Goal: Register for event/course

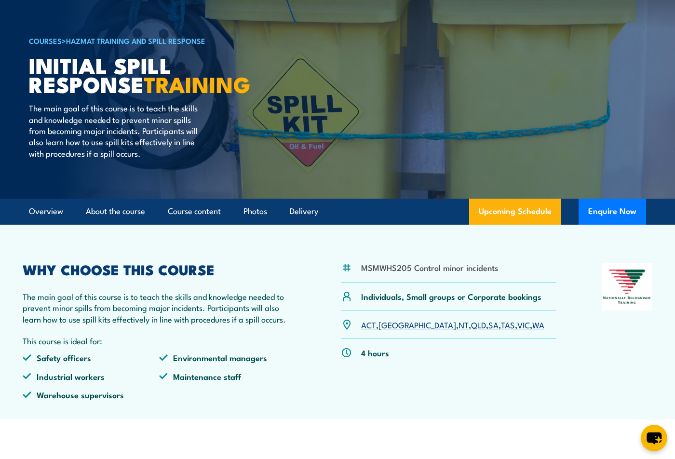
scroll to position [96, 0]
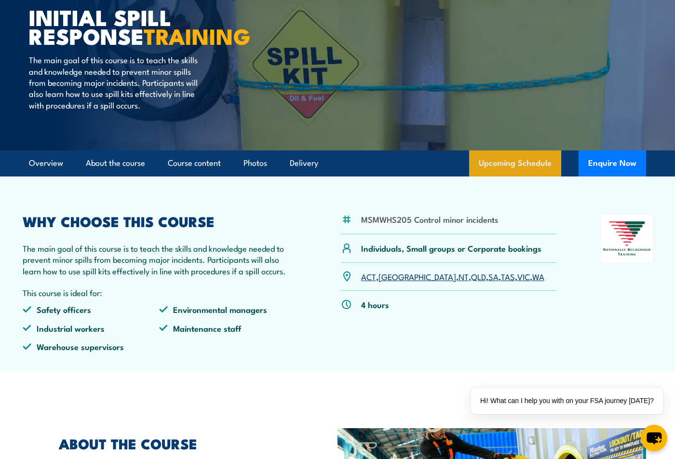
click at [521, 176] on link "Upcoming Schedule" at bounding box center [515, 163] width 92 height 26
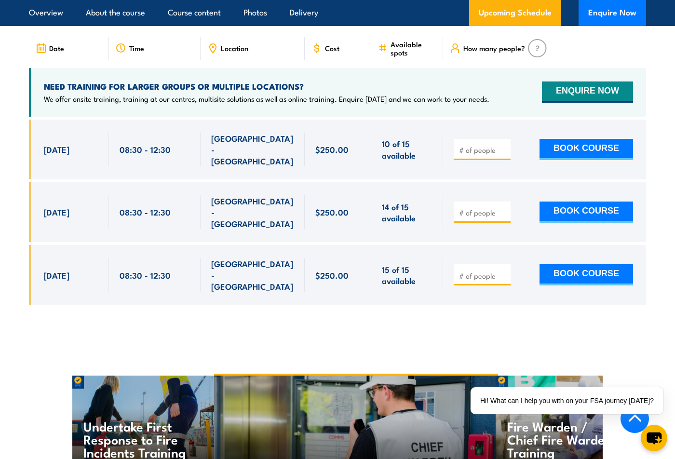
click at [534, 22] on label "SA" at bounding box center [532, 12] width 27 height 19
click at [539, 9] on input "SA" at bounding box center [542, 6] width 6 height 6
radio input "true"
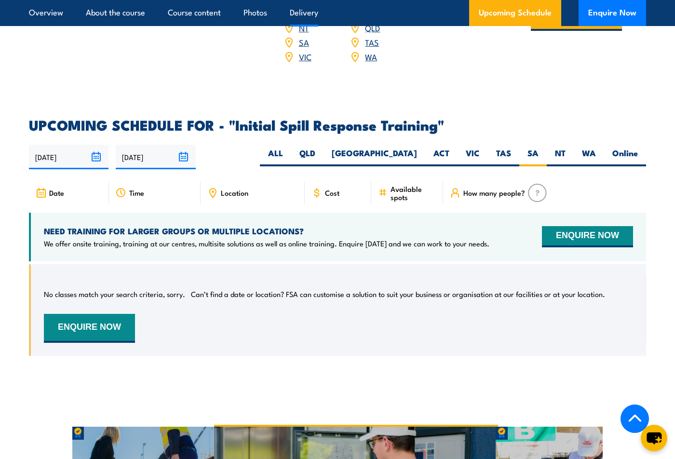
scroll to position [1139, 0]
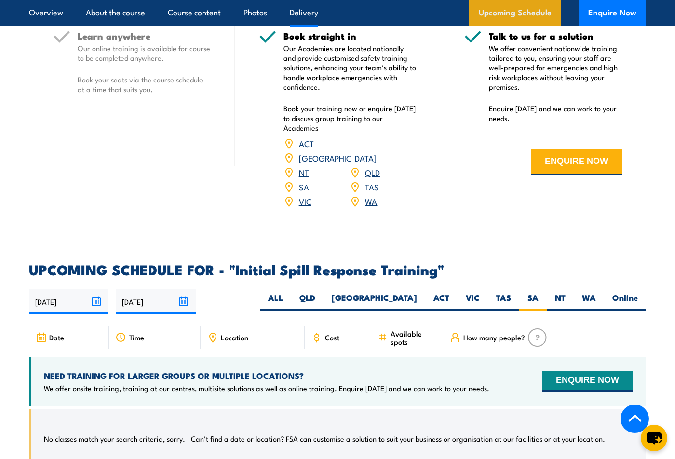
click at [520, 13] on link "Upcoming Schedule" at bounding box center [515, 13] width 92 height 26
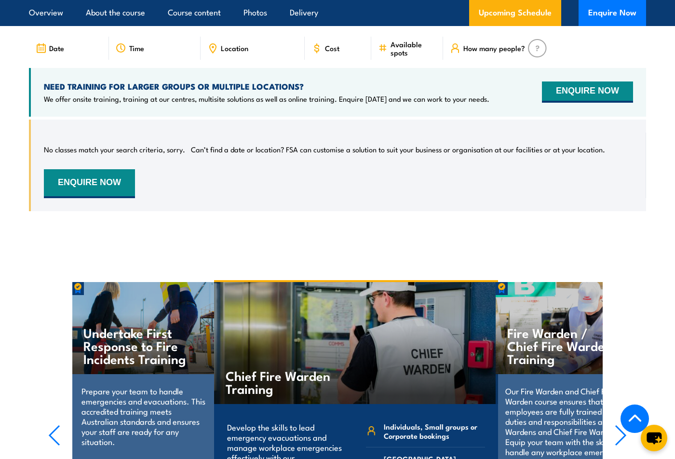
click at [532, 22] on label "SA" at bounding box center [532, 12] width 27 height 19
click at [539, 9] on input "SA" at bounding box center [542, 6] width 6 height 6
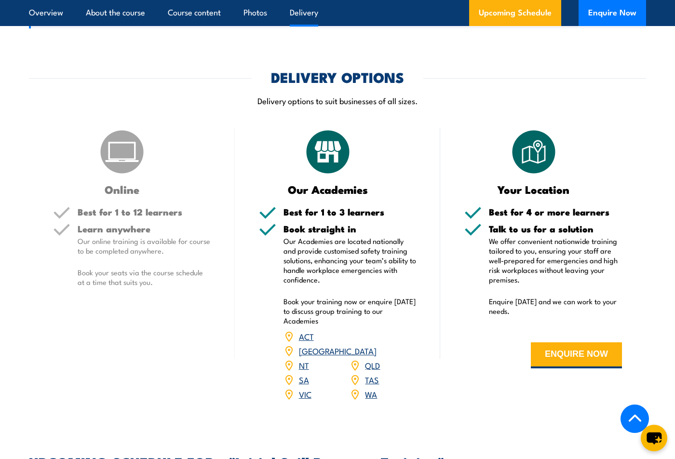
scroll to position [705, 0]
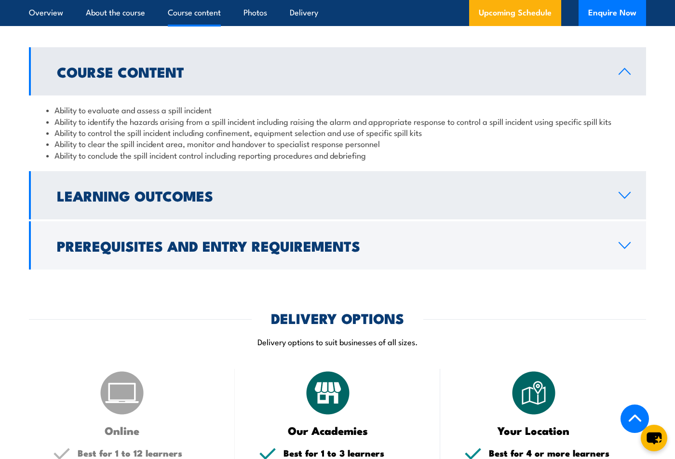
click at [205, 202] on h2 "Learning Outcomes" at bounding box center [330, 195] width 546 height 13
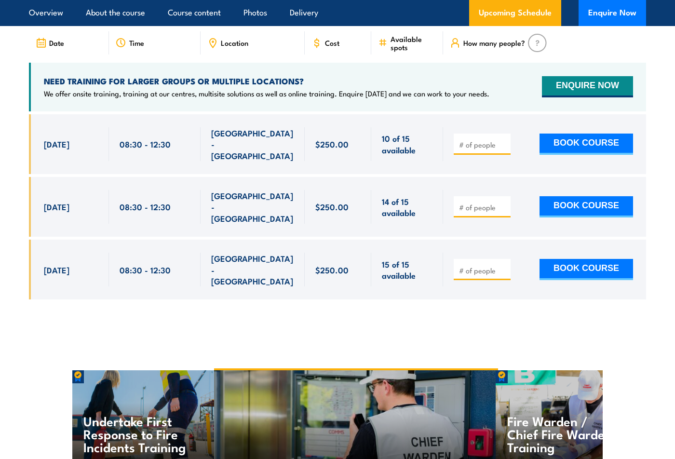
scroll to position [1434, 0]
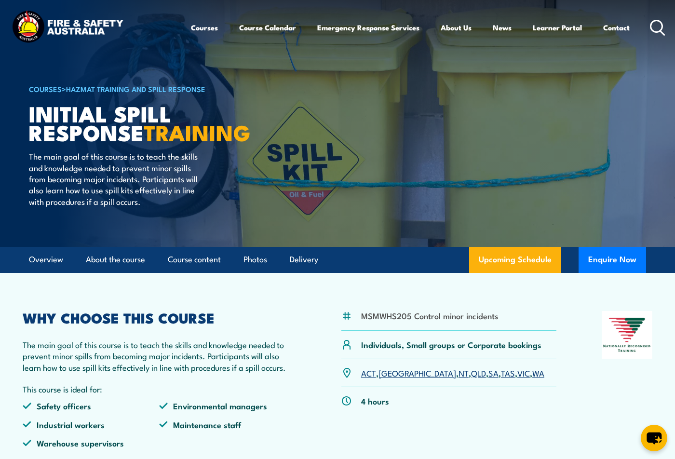
scroll to position [48, 0]
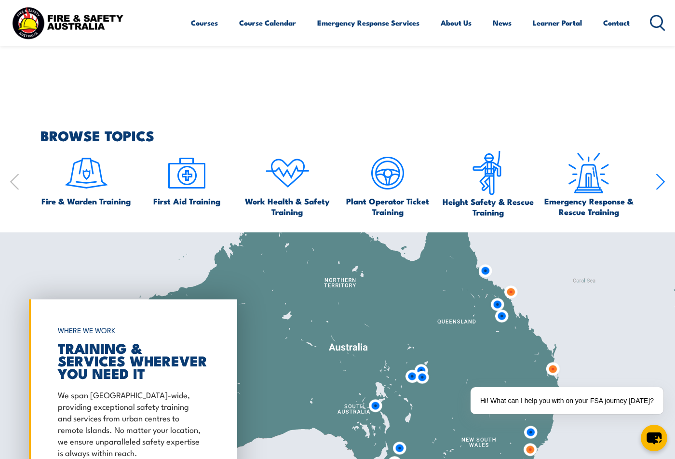
scroll to position [1109, 0]
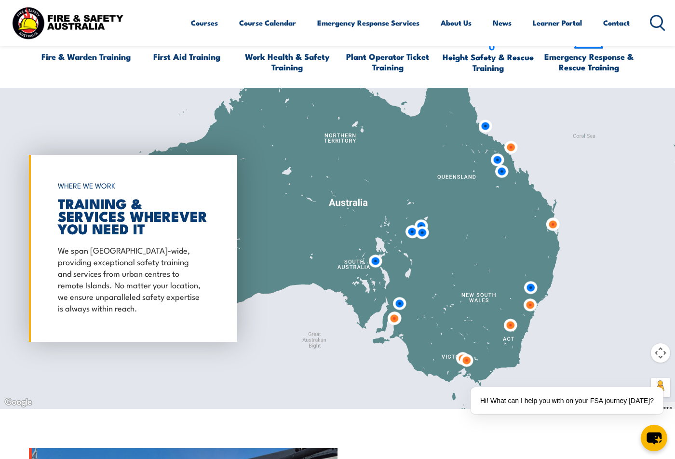
click at [392, 327] on img at bounding box center [394, 319] width 18 height 18
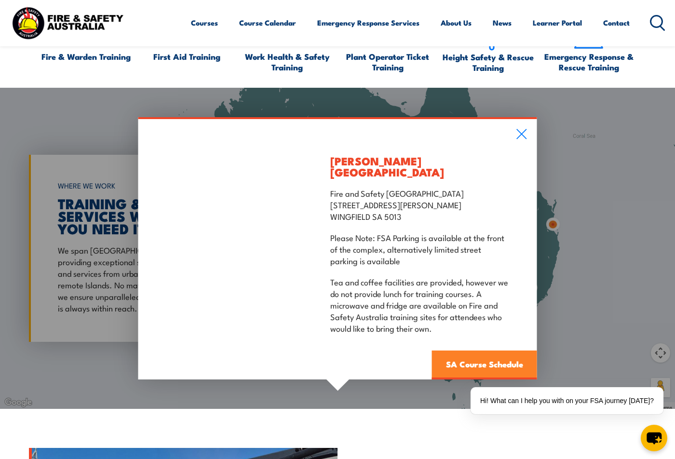
click at [491, 368] on link "SA Course Schedule" at bounding box center [484, 365] width 105 height 29
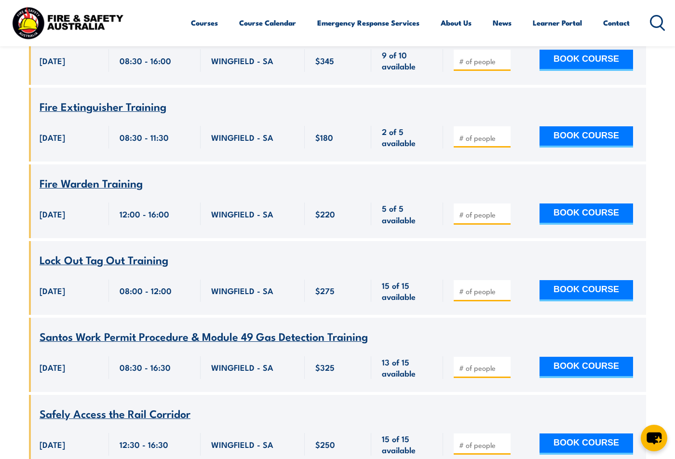
scroll to position [3018, 0]
